Goal: Task Accomplishment & Management: Manage account settings

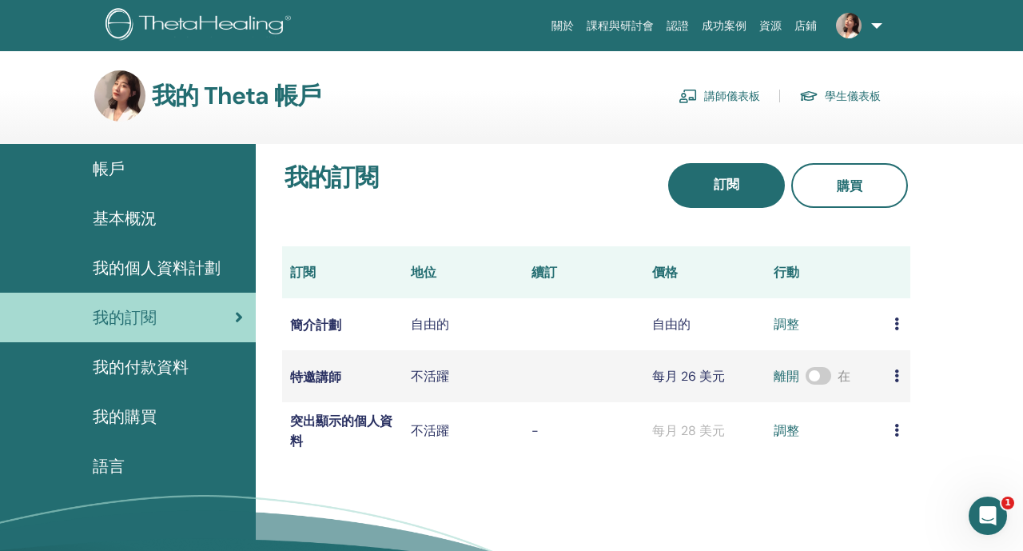
click at [867, 27] on span at bounding box center [848, 24] width 38 height 13
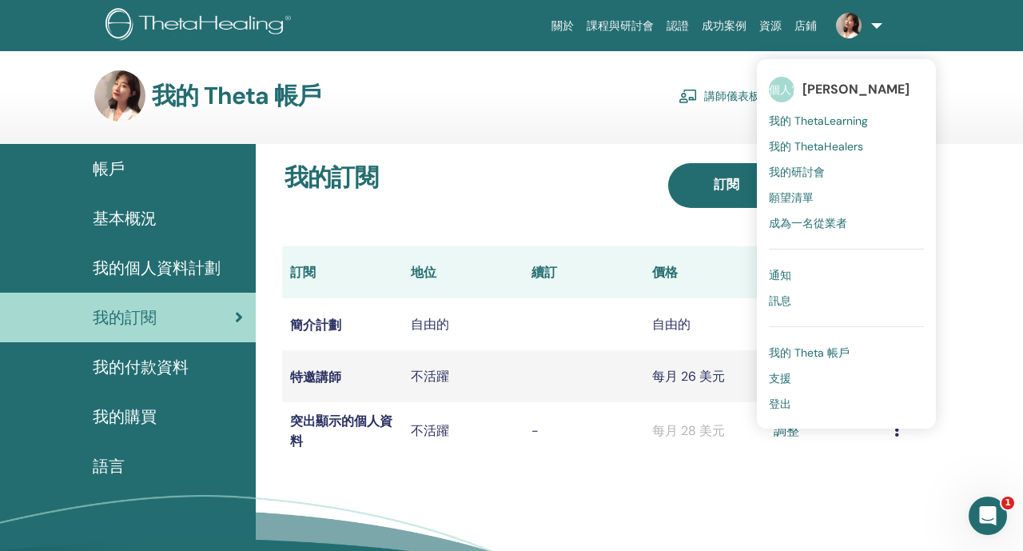
click at [778, 403] on font "登出" at bounding box center [780, 403] width 22 height 14
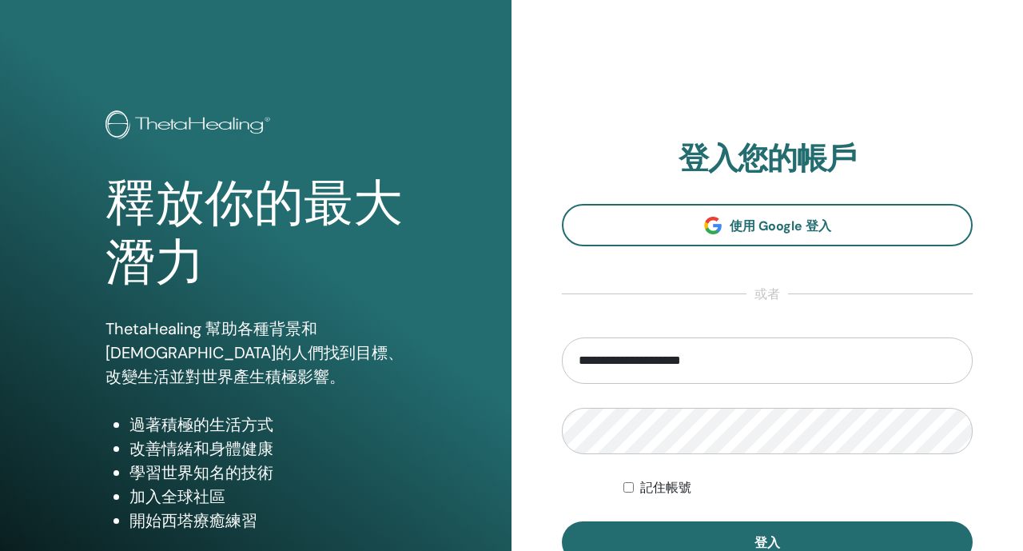
click at [684, 369] on input "**********" at bounding box center [767, 360] width 411 height 46
click at [638, 359] on input "**********" at bounding box center [767, 360] width 411 height 46
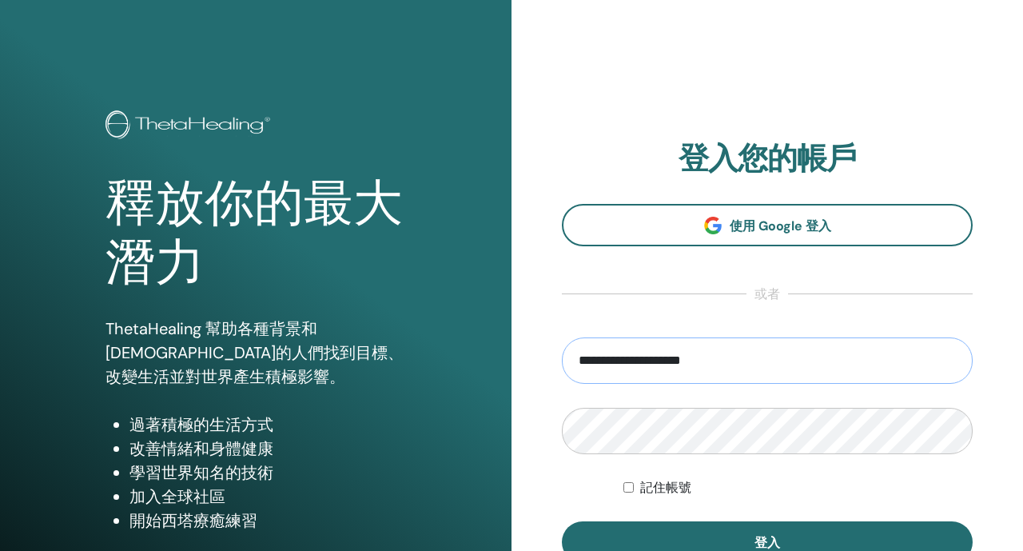
click at [638, 359] on input "**********" at bounding box center [767, 360] width 411 height 46
type input "*"
type input "**********"
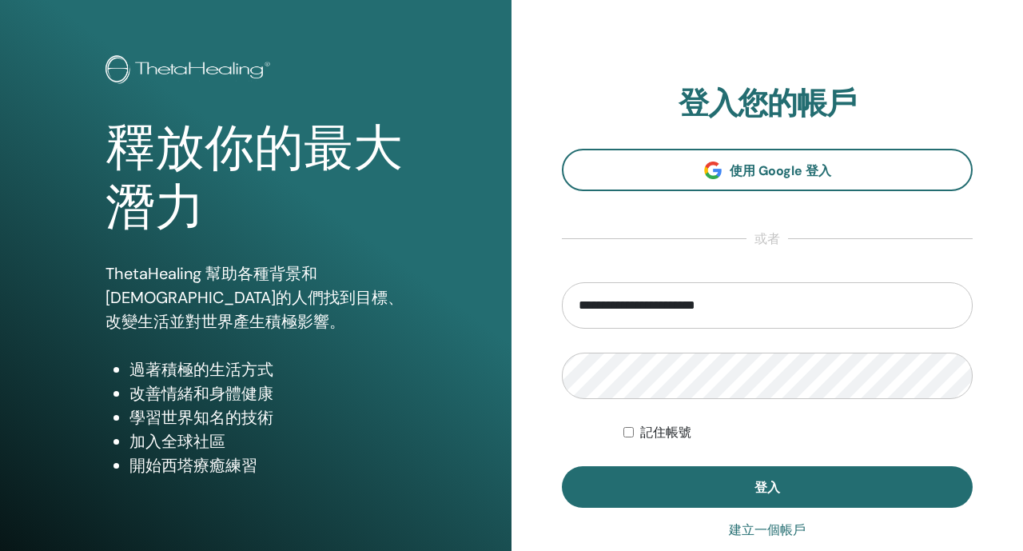
scroll to position [58, 0]
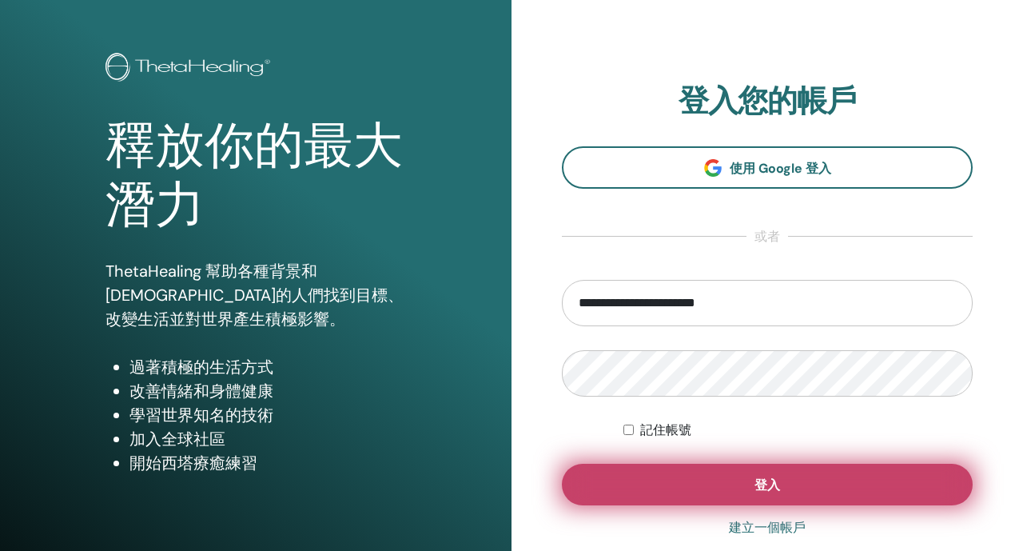
click at [658, 478] on button "登入" at bounding box center [767, 484] width 411 height 42
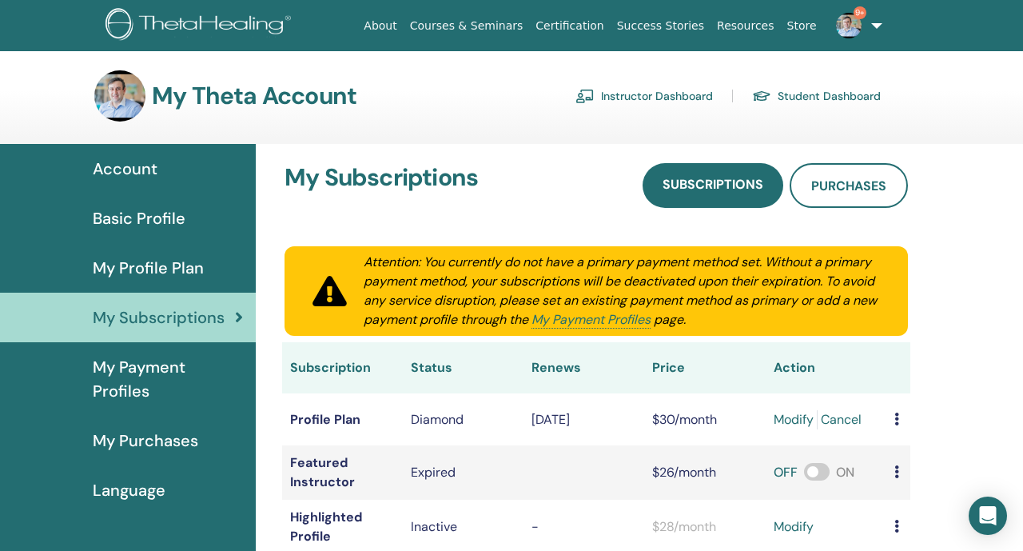
click at [681, 86] on link "Instructor Dashboard" at bounding box center [643, 96] width 137 height 26
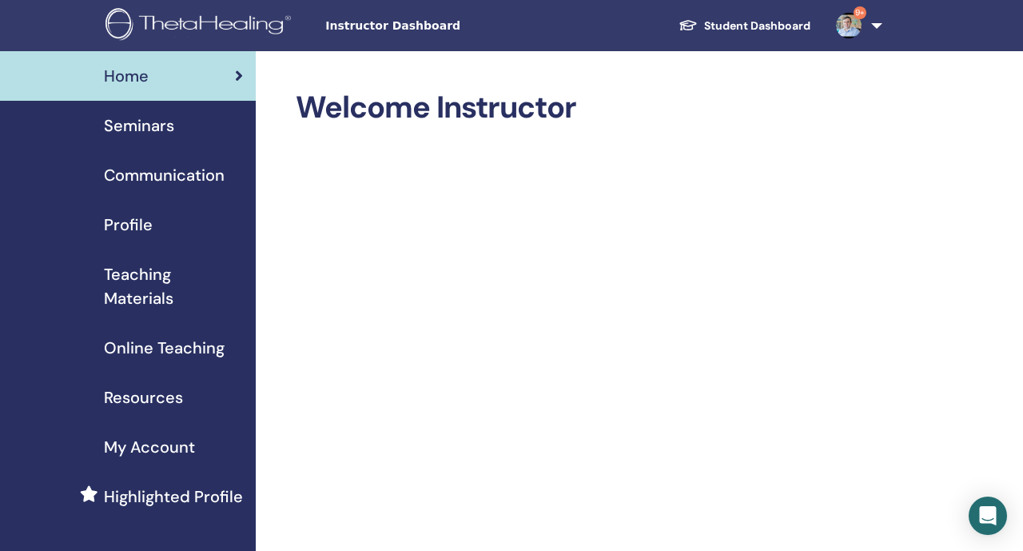
click at [189, 128] on div "Seminars" at bounding box center [128, 125] width 230 height 24
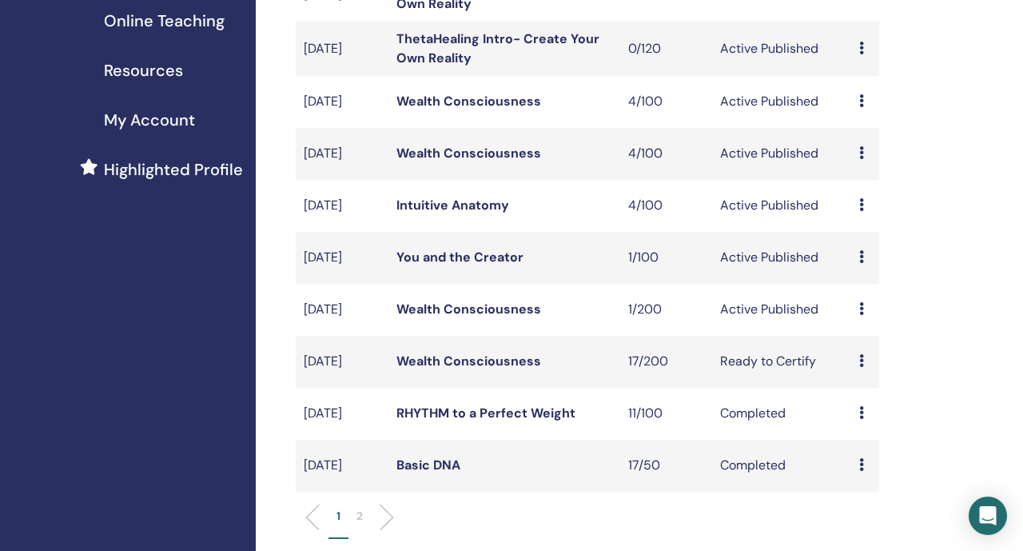
scroll to position [348, 0]
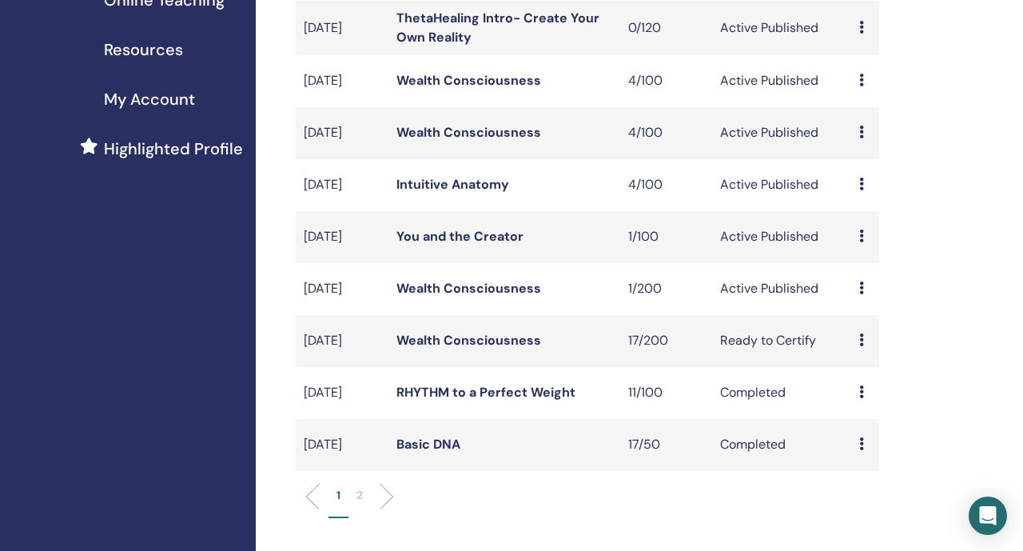
click at [463, 296] on link "Wealth Consciousness" at bounding box center [468, 288] width 145 height 17
click at [455, 348] on link "Wealth Consciousness" at bounding box center [468, 340] width 145 height 17
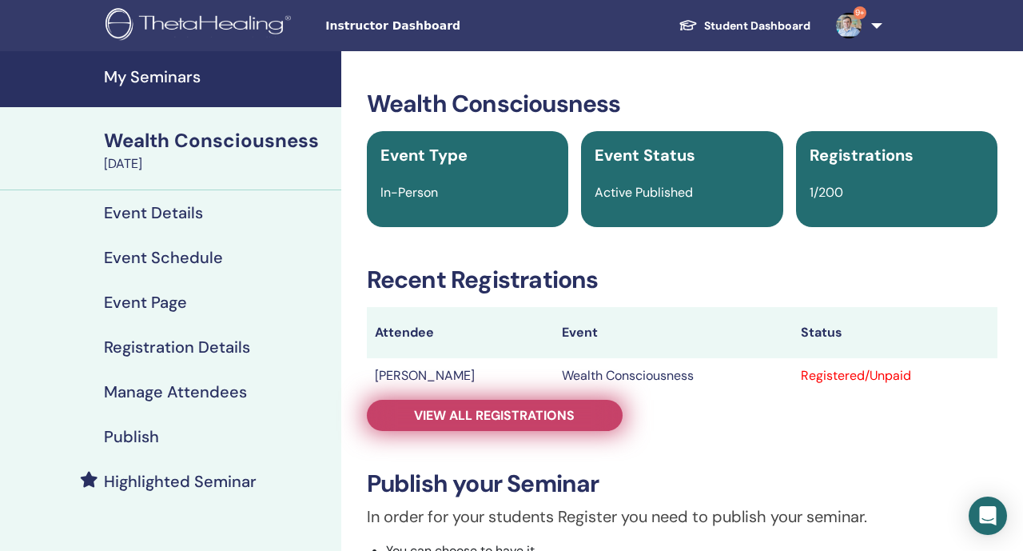
click at [434, 415] on span "View all registrations" at bounding box center [494, 415] width 161 height 17
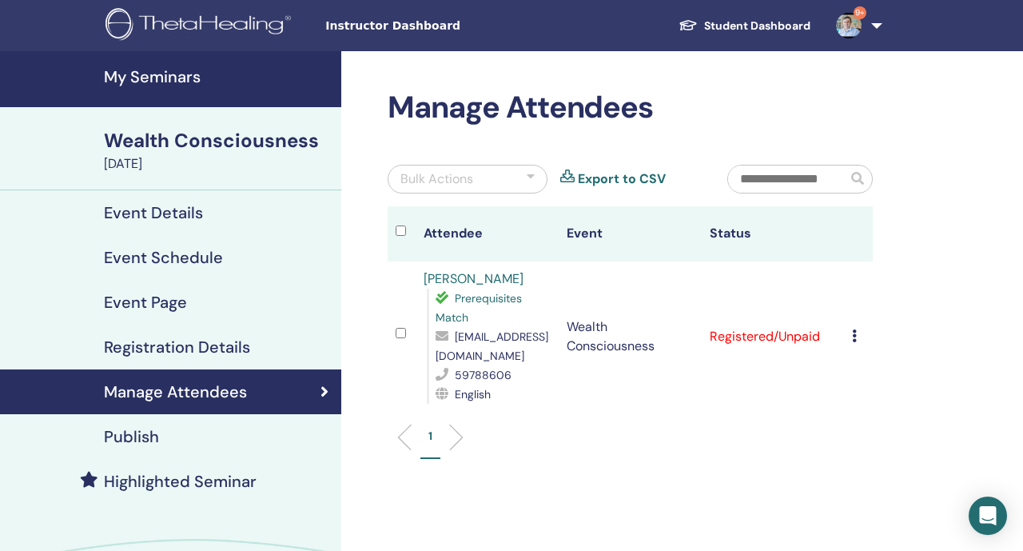
click at [201, 435] on div "Publish" at bounding box center [171, 436] width 316 height 19
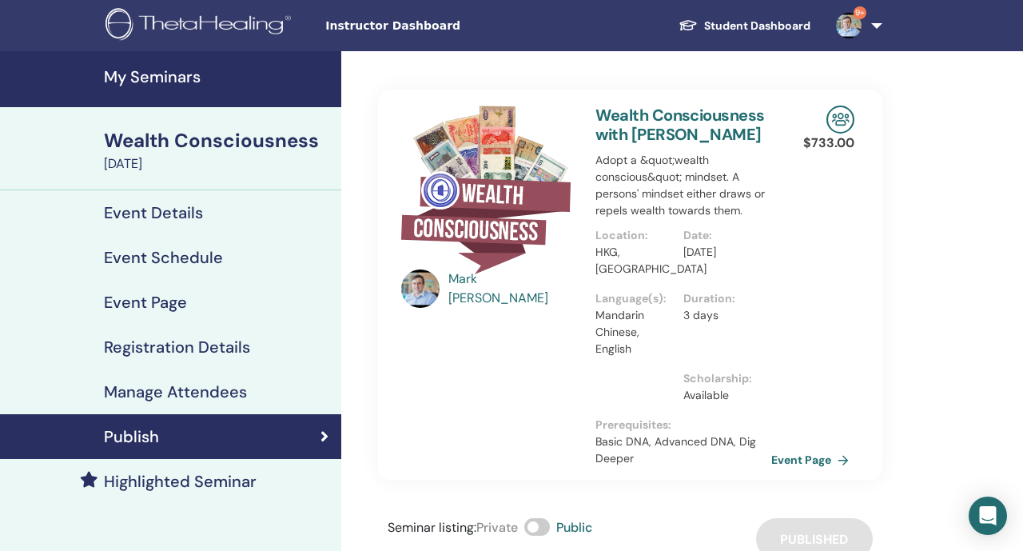
click at [217, 93] on link "My Seminars" at bounding box center [170, 79] width 341 height 56
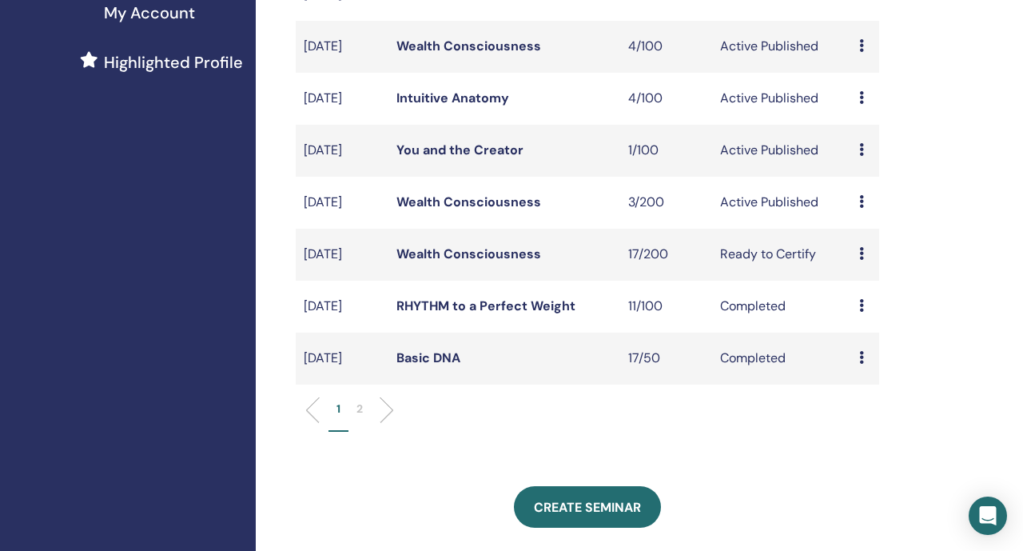
scroll to position [427, 0]
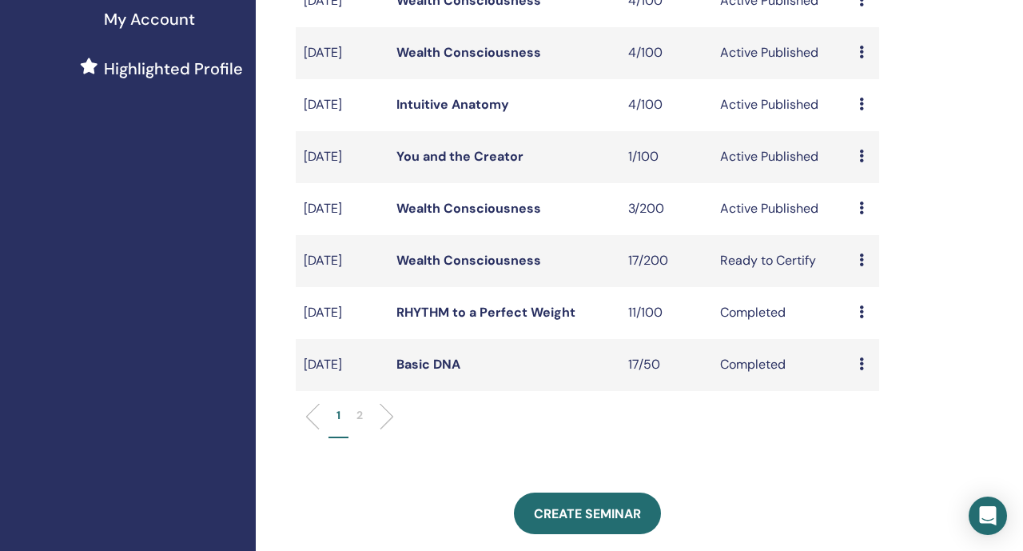
click at [481, 268] on link "Wealth Consciousness" at bounding box center [468, 260] width 145 height 17
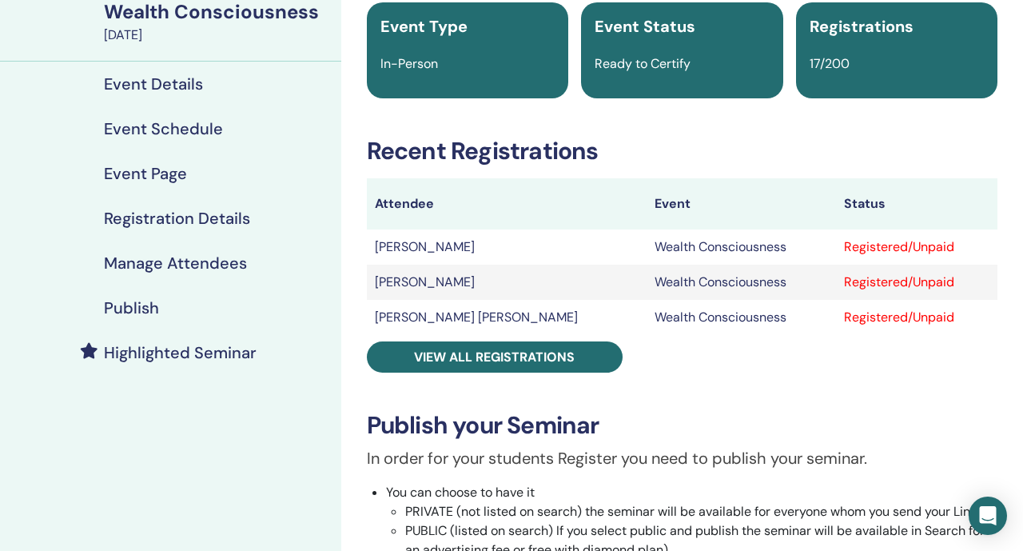
scroll to position [137, 0]
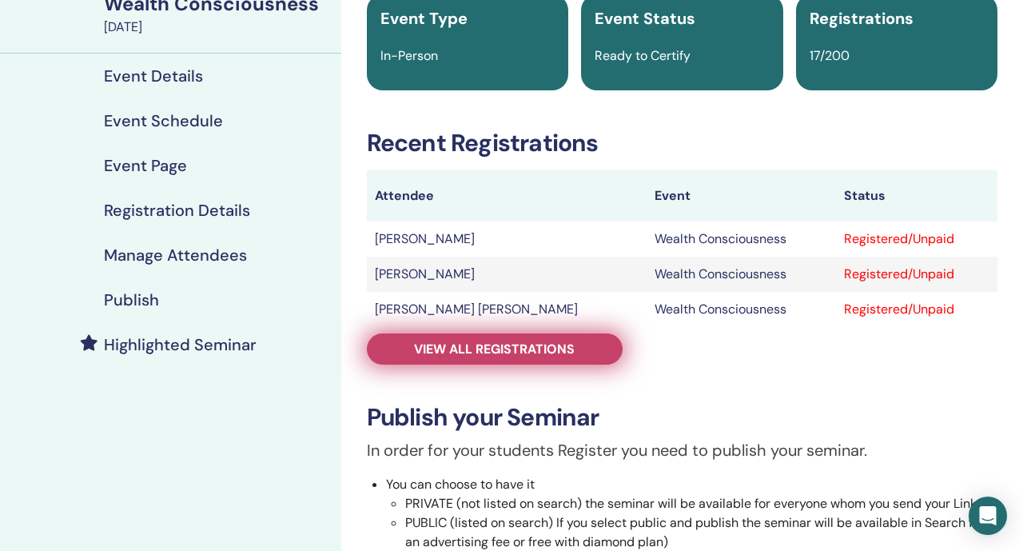
click at [459, 344] on span "View all registrations" at bounding box center [494, 348] width 161 height 17
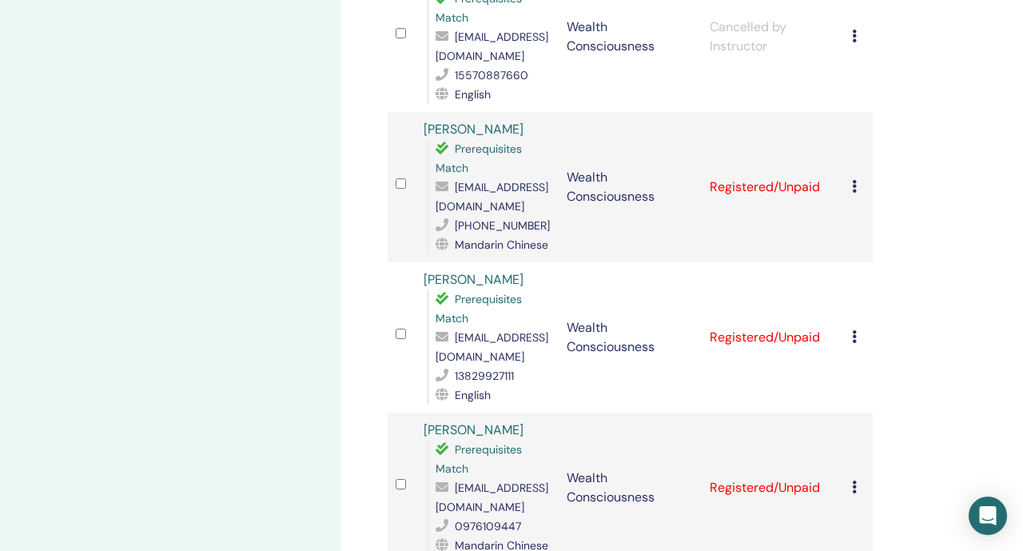
scroll to position [2131, 0]
